Goal: Navigation & Orientation: Find specific page/section

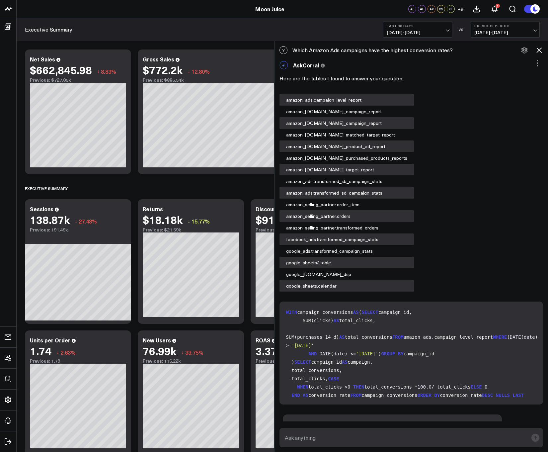
scroll to position [485, 0]
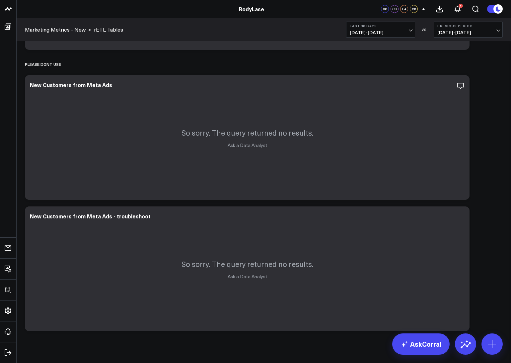
scroll to position [256, 0]
click at [436, 84] on icon "button" at bounding box center [438, 85] width 8 height 8
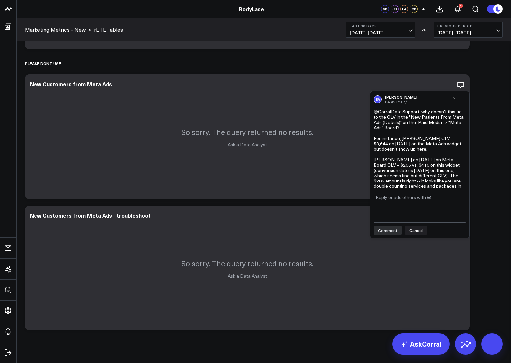
scroll to position [125, 0]
